Goal: Task Accomplishment & Management: Complete application form

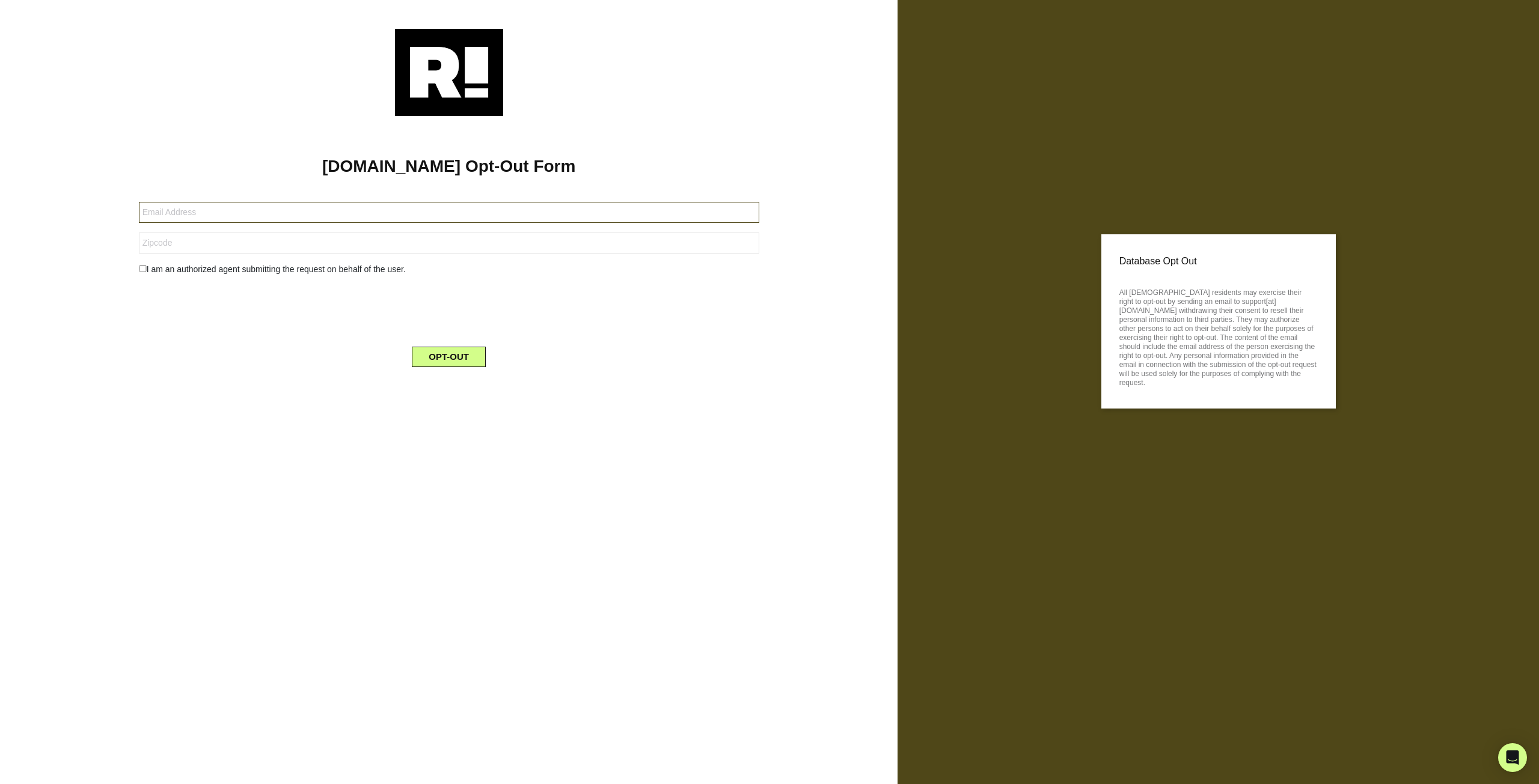
click at [282, 214] on input "text" at bounding box center [449, 212] width 620 height 21
type input "[EMAIL_ADDRESS][DOMAIN_NAME]"
click at [522, 235] on input "text" at bounding box center [449, 243] width 620 height 21
type input "46307"
click at [240, 274] on div "I am an authorized agent submitting the request on behalf of the user." at bounding box center [449, 270] width 638 height 13
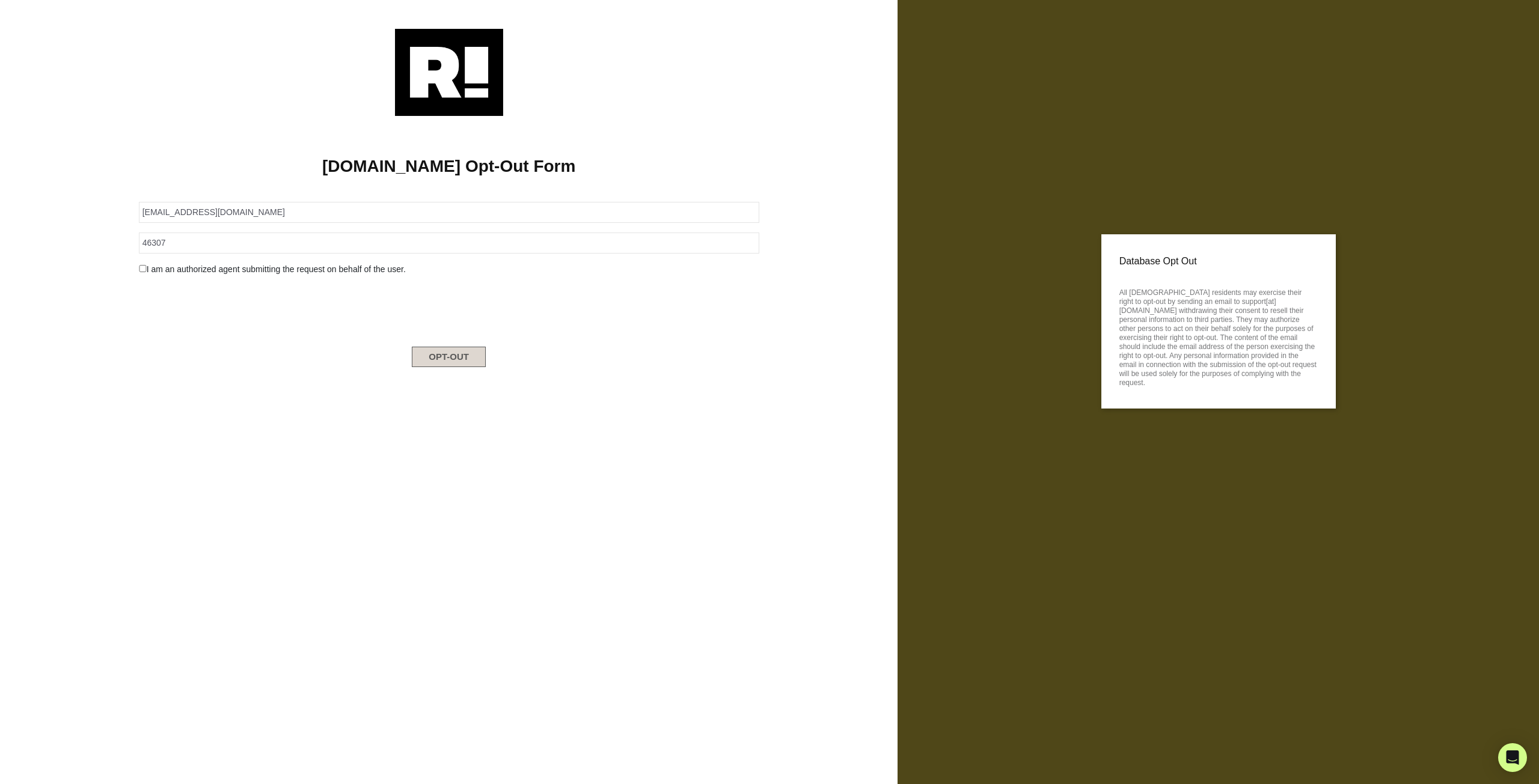
click at [442, 357] on button "OPT-OUT" at bounding box center [449, 357] width 74 height 20
